Goal: Transaction & Acquisition: Purchase product/service

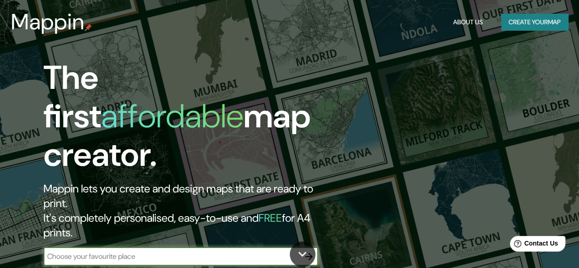
click at [540, 22] on button "Create your map" at bounding box center [534, 22] width 67 height 17
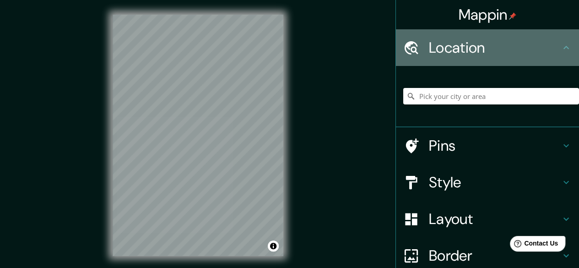
click at [538, 48] on h4 "Location" at bounding box center [495, 47] width 132 height 18
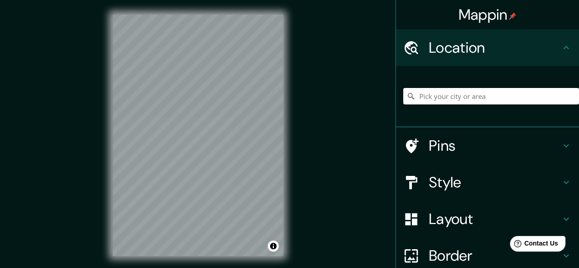
click at [475, 89] on input "Pick your city or area" at bounding box center [491, 96] width 176 height 16
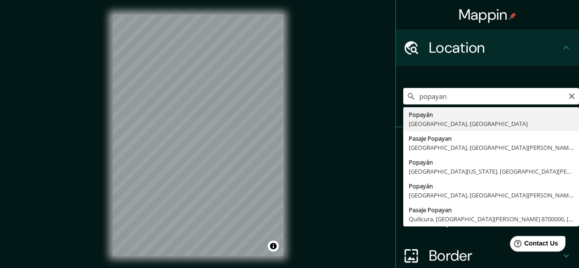
type input "Popayán, Cauca, Colombia"
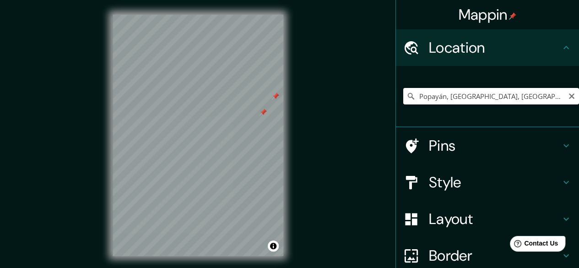
click at [549, 142] on h4 "Pins" at bounding box center [495, 145] width 132 height 18
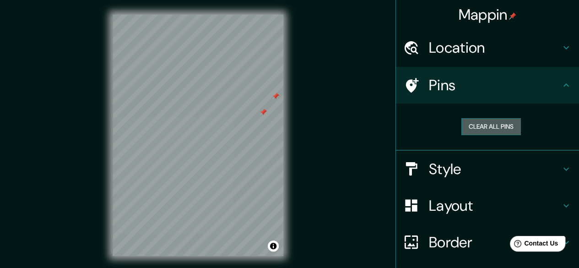
click at [503, 128] on button "Clear all pins" at bounding box center [490, 126] width 59 height 17
click at [505, 166] on h4 "Style" at bounding box center [495, 169] width 132 height 18
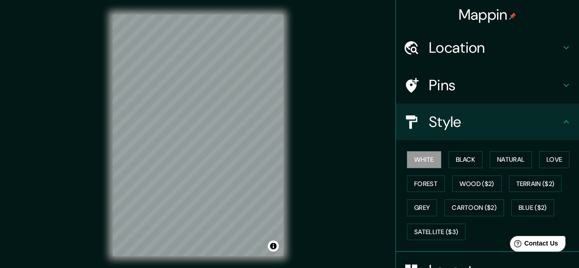
click at [466, 132] on div "Style" at bounding box center [487, 121] width 183 height 37
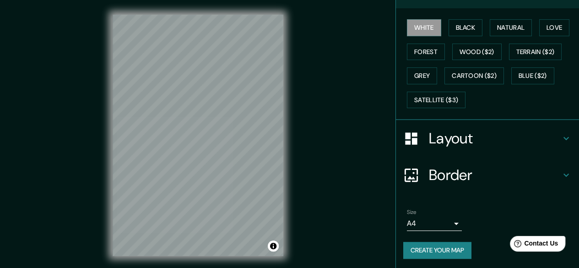
scroll to position [17, 0]
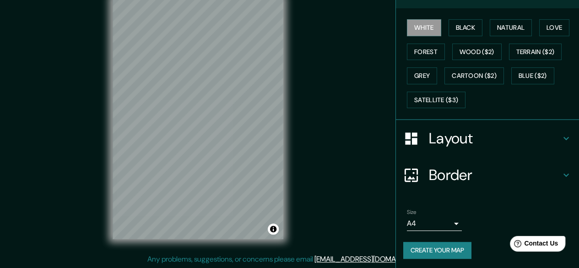
click at [478, 166] on h4 "Border" at bounding box center [495, 175] width 132 height 18
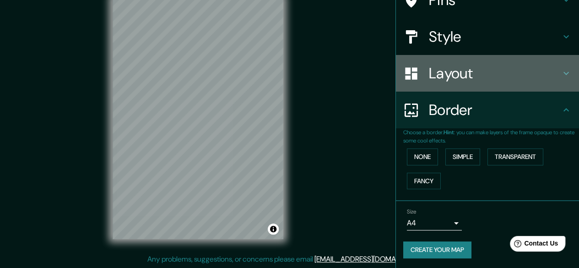
click at [508, 64] on h4 "Layout" at bounding box center [495, 73] width 132 height 18
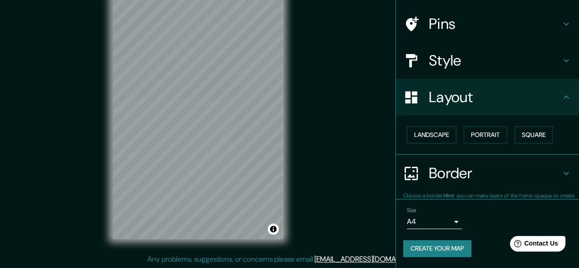
scroll to position [60, 0]
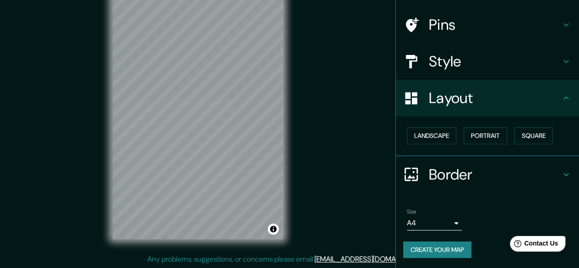
click at [421, 248] on button "Create your map" at bounding box center [437, 249] width 68 height 17
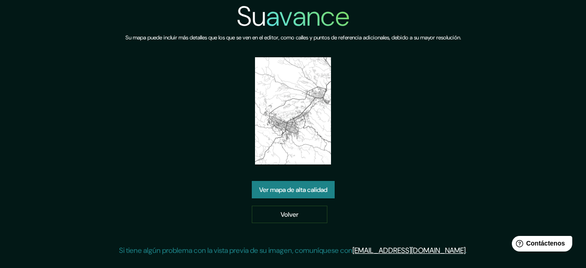
click at [310, 193] on font "Ver mapa de alta calidad" at bounding box center [293, 189] width 68 height 8
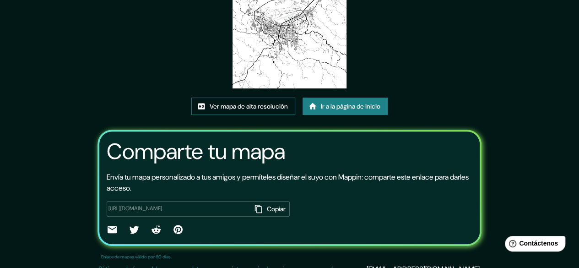
scroll to position [122, 0]
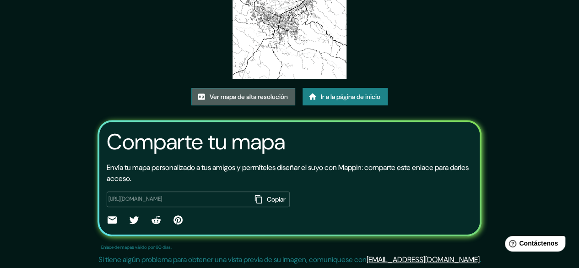
click at [271, 93] on font "Ver mapa de alta resolución" at bounding box center [249, 96] width 78 height 8
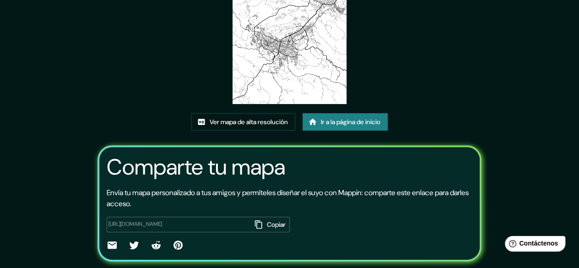
scroll to position [76, 0]
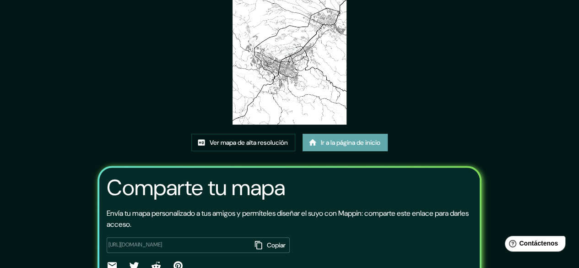
click at [348, 146] on font "Ir a la página de inicio" at bounding box center [350, 142] width 59 height 8
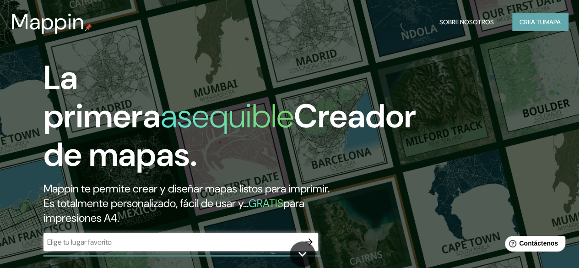
click at [541, 25] on font "Crea tu" at bounding box center [531, 22] width 25 height 8
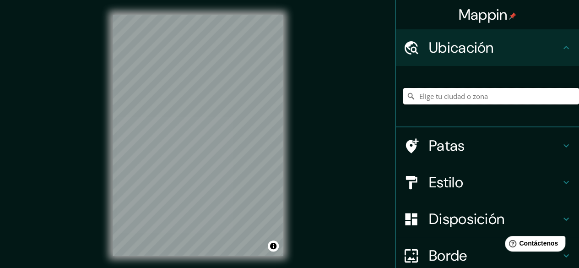
click at [470, 102] on input "Elige tu ciudad o zona" at bounding box center [491, 96] width 176 height 16
type input "Popayán, Cauca, Colombia"
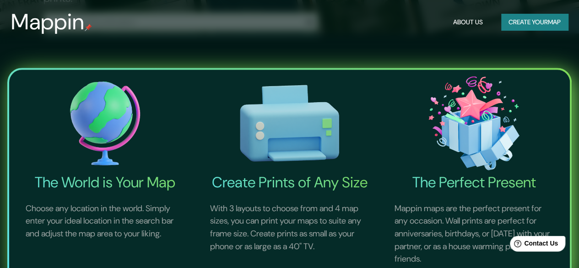
scroll to position [275, 0]
